Goal: Navigation & Orientation: Find specific page/section

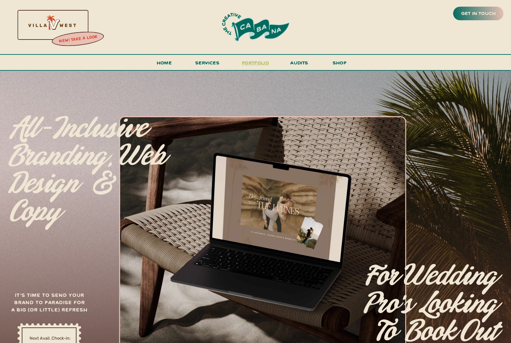
click at [255, 64] on h3 "portfolio" at bounding box center [255, 64] width 31 height 12
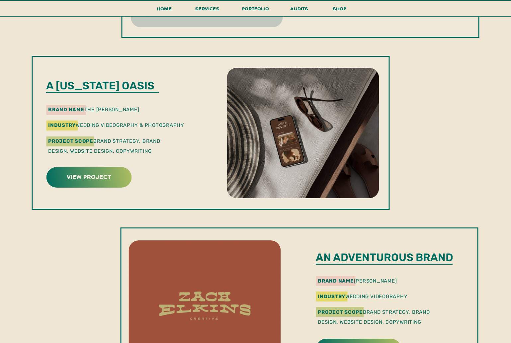
scroll to position [503, 0]
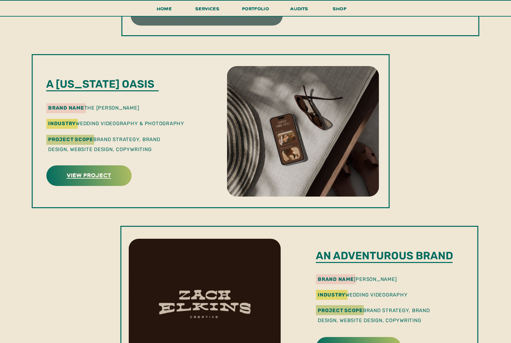
click at [92, 176] on h3 "view project" at bounding box center [88, 175] width 83 height 10
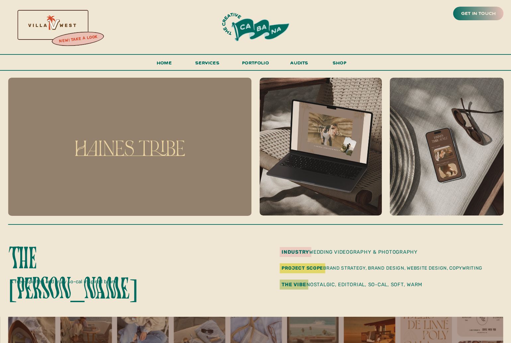
click at [241, 25] on div at bounding box center [255, 27] width 117 height 33
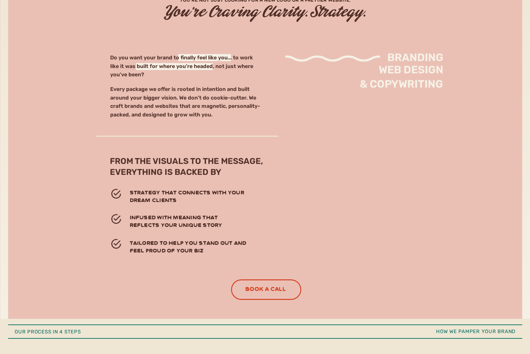
scroll to position [1498, 0]
